Goal: Communication & Community: Participate in discussion

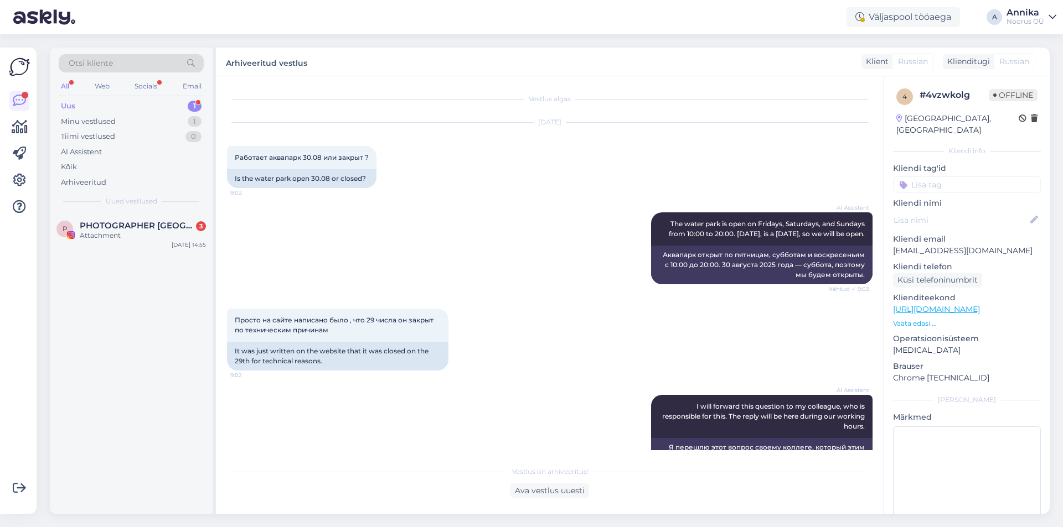
drag, startPoint x: 0, startPoint y: 0, endPoint x: 166, endPoint y: 216, distance: 272.3
click at [166, 216] on div "P PHOTOGRAPHER [GEOGRAPHIC_DATA] 3 Attachment [DATE] 14:55" at bounding box center [131, 233] width 163 height 40
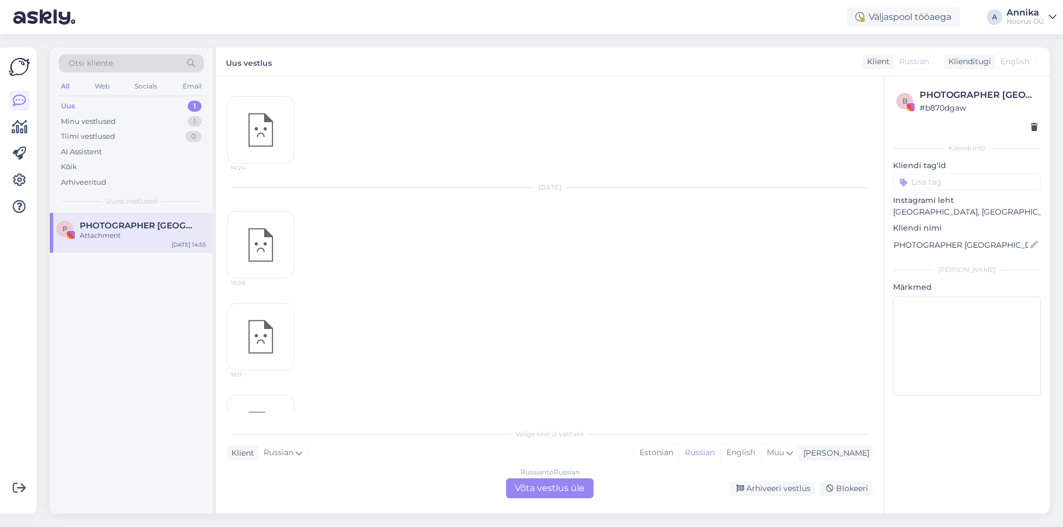
scroll to position [2527, 0]
click at [281, 249] on div "14:55" at bounding box center [261, 266] width 68 height 34
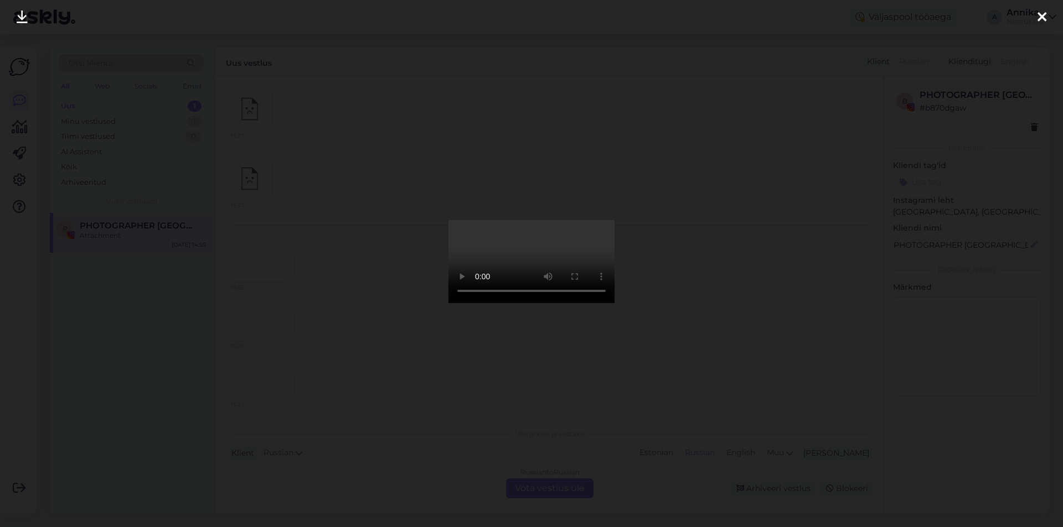
click at [699, 260] on div at bounding box center [531, 263] width 1063 height 527
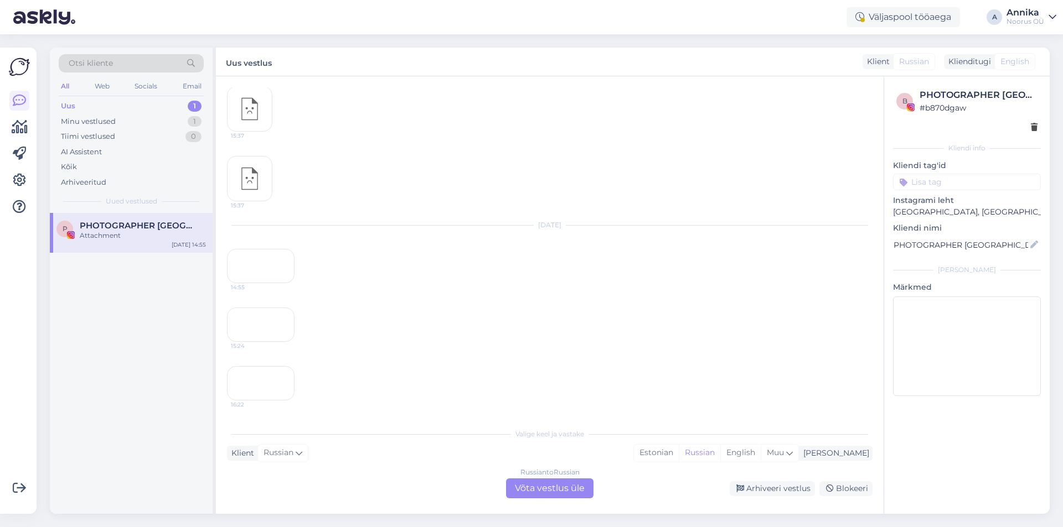
scroll to position [2650, 0]
click at [269, 308] on div "15:24" at bounding box center [261, 325] width 68 height 34
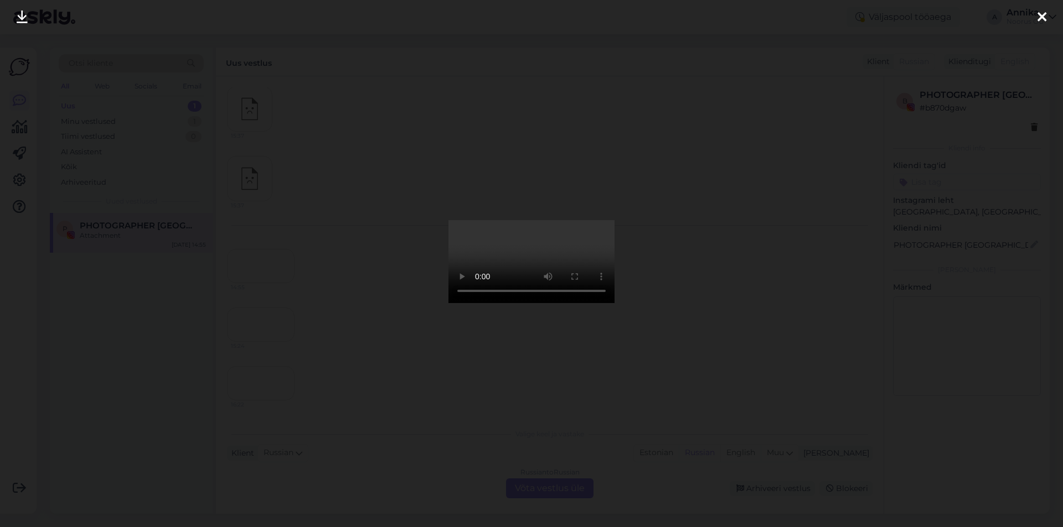
click at [761, 288] on div at bounding box center [531, 263] width 1063 height 527
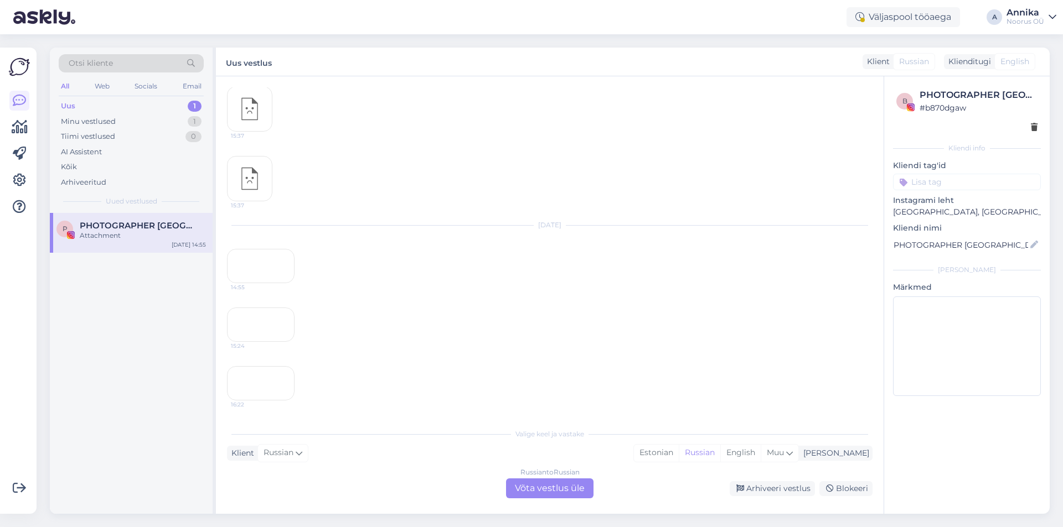
click at [252, 366] on div "16:22" at bounding box center [261, 383] width 68 height 34
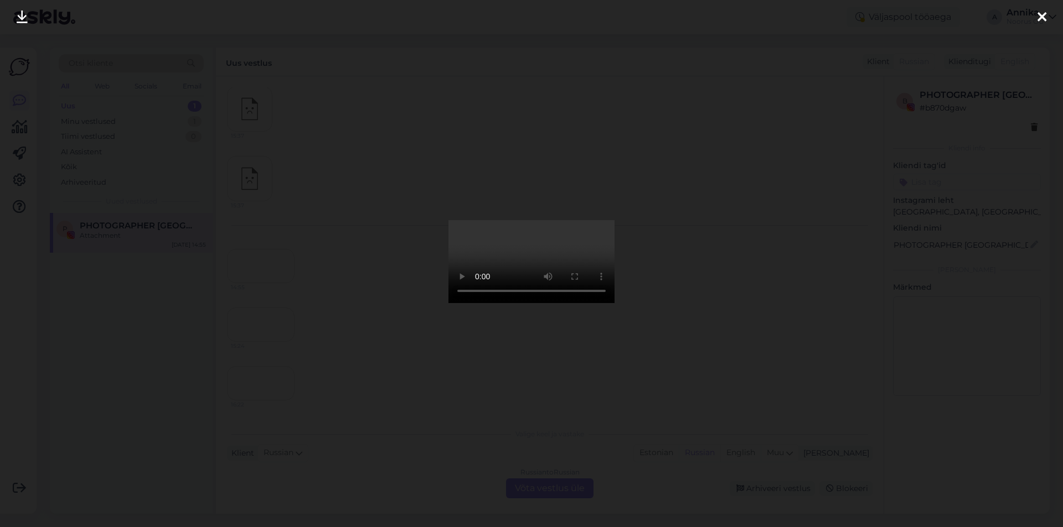
click at [710, 311] on div at bounding box center [531, 263] width 1063 height 527
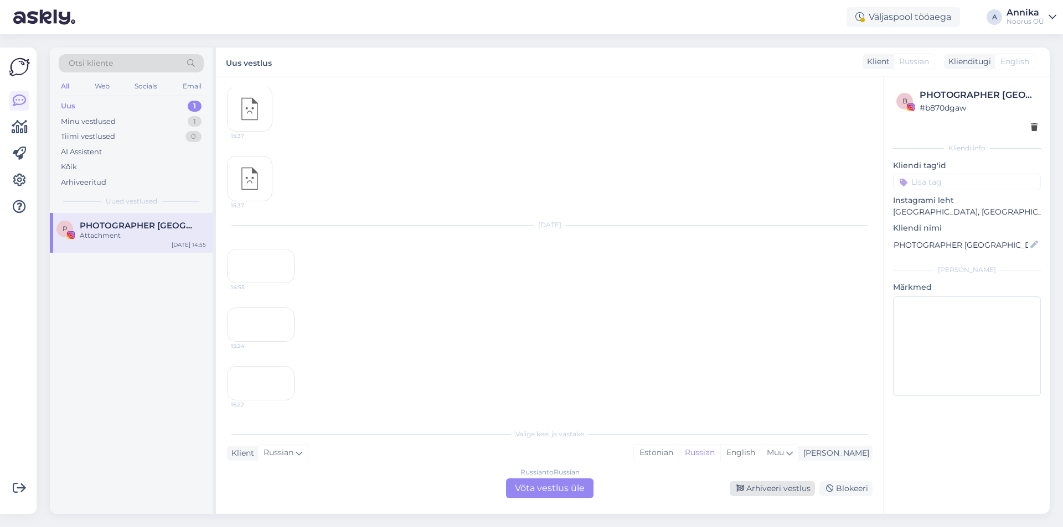
click at [793, 487] on div "Arhiveeri vestlus" at bounding box center [771, 489] width 85 height 15
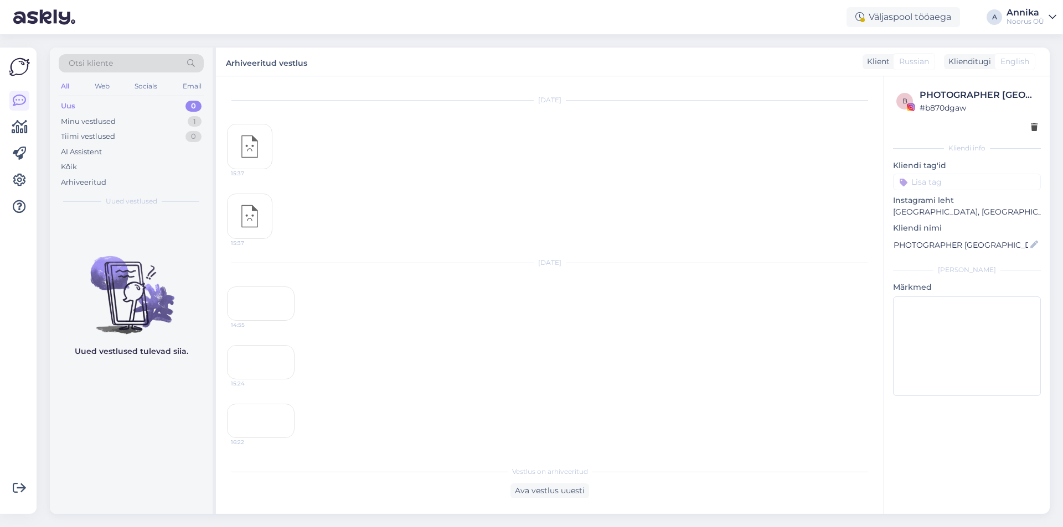
click at [244, 411] on div "16:22" at bounding box center [261, 421] width 68 height 34
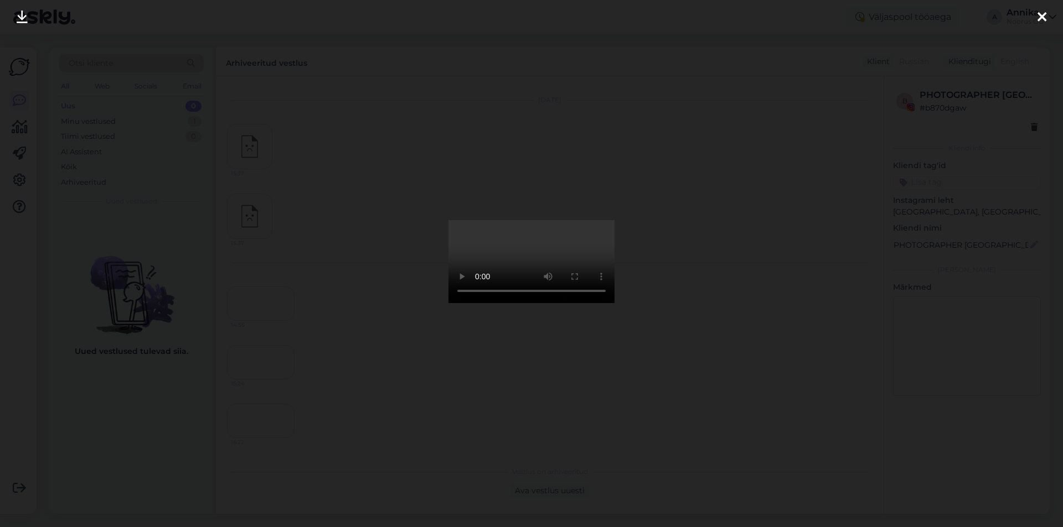
click at [711, 266] on div at bounding box center [531, 263] width 1063 height 527
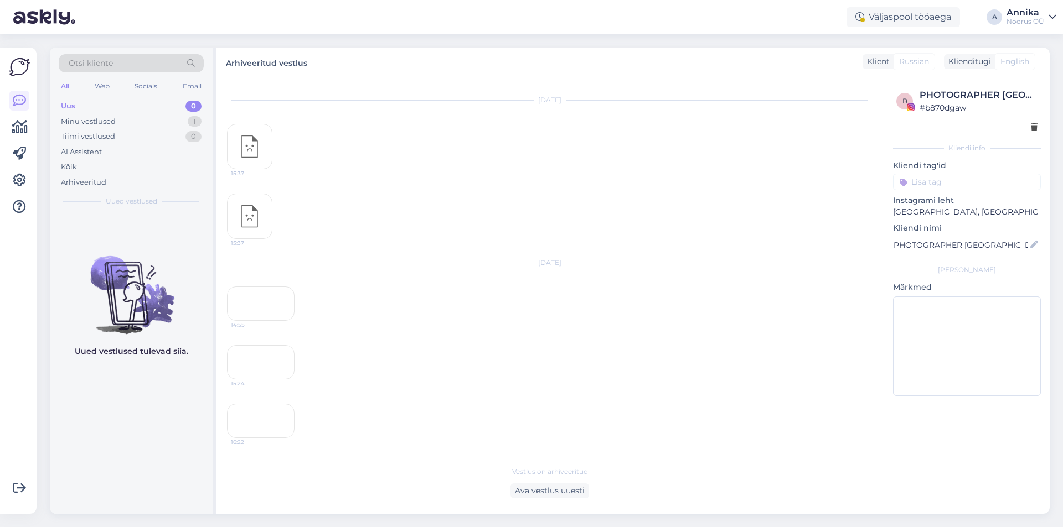
scroll to position [2557, 0]
click at [269, 287] on div "14:55" at bounding box center [261, 304] width 68 height 34
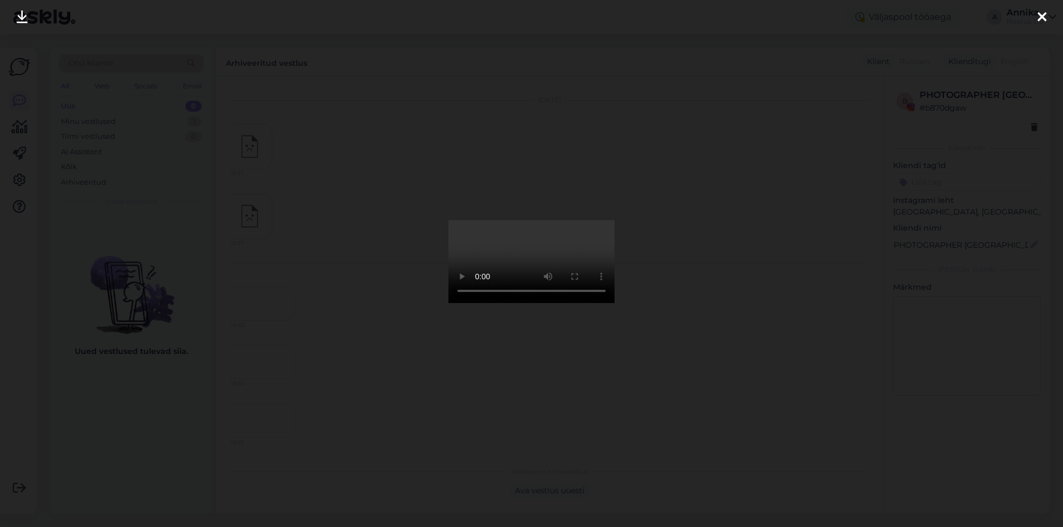
click at [711, 275] on div at bounding box center [531, 263] width 1063 height 527
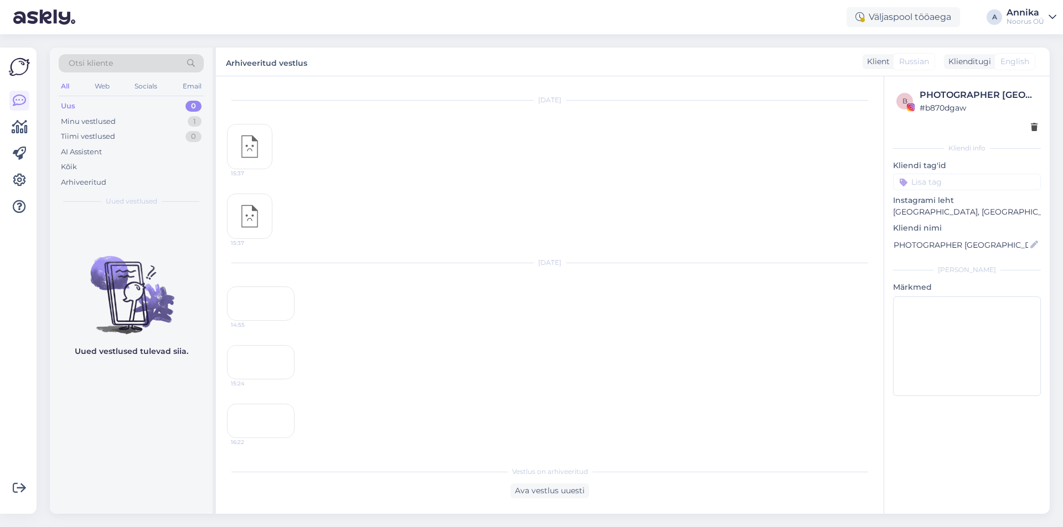
scroll to position [2612, 0]
